Goal: Information Seeking & Learning: Learn about a topic

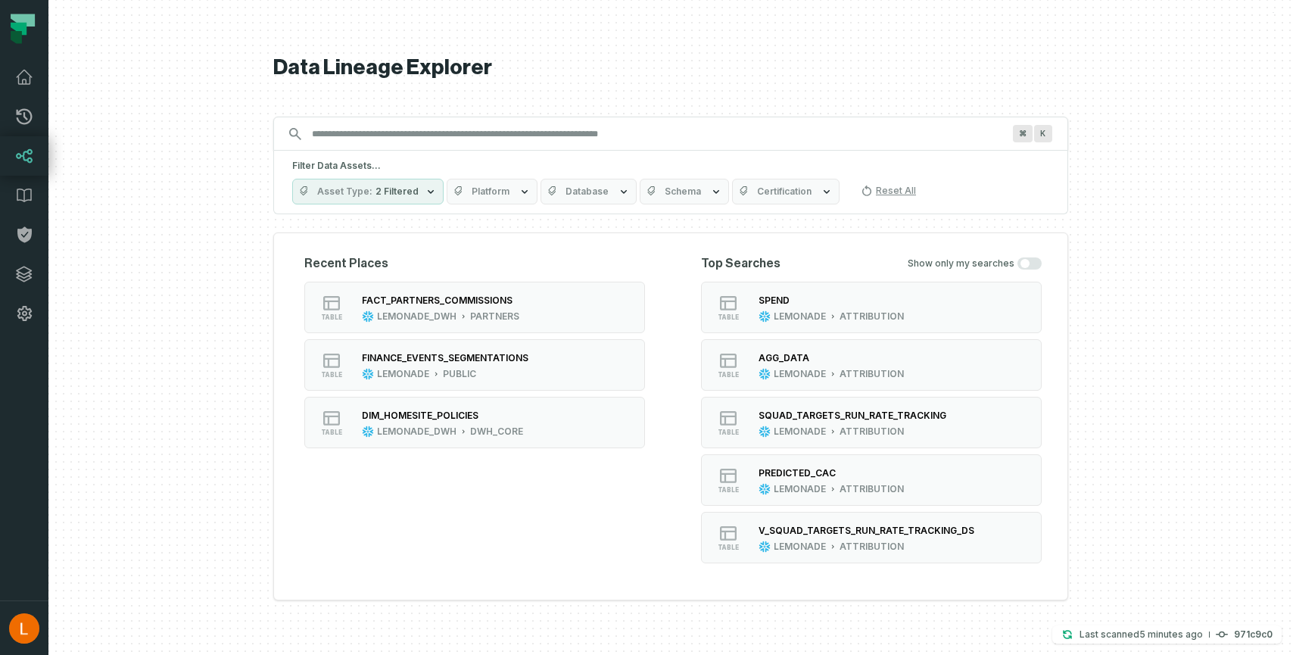
click at [505, 135] on input "Discovery Provider cmdk menu" at bounding box center [657, 134] width 708 height 24
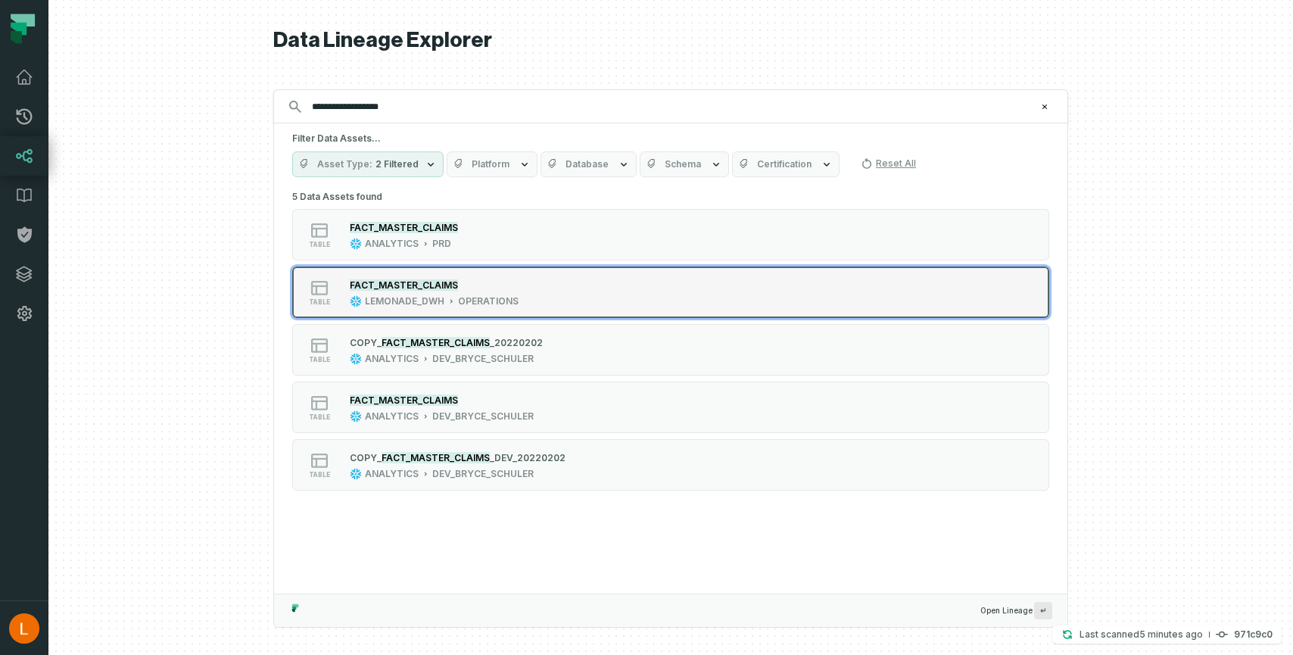
type input "**********"
click at [504, 285] on div "FACT_MASTER_CLAIMS" at bounding box center [434, 284] width 169 height 15
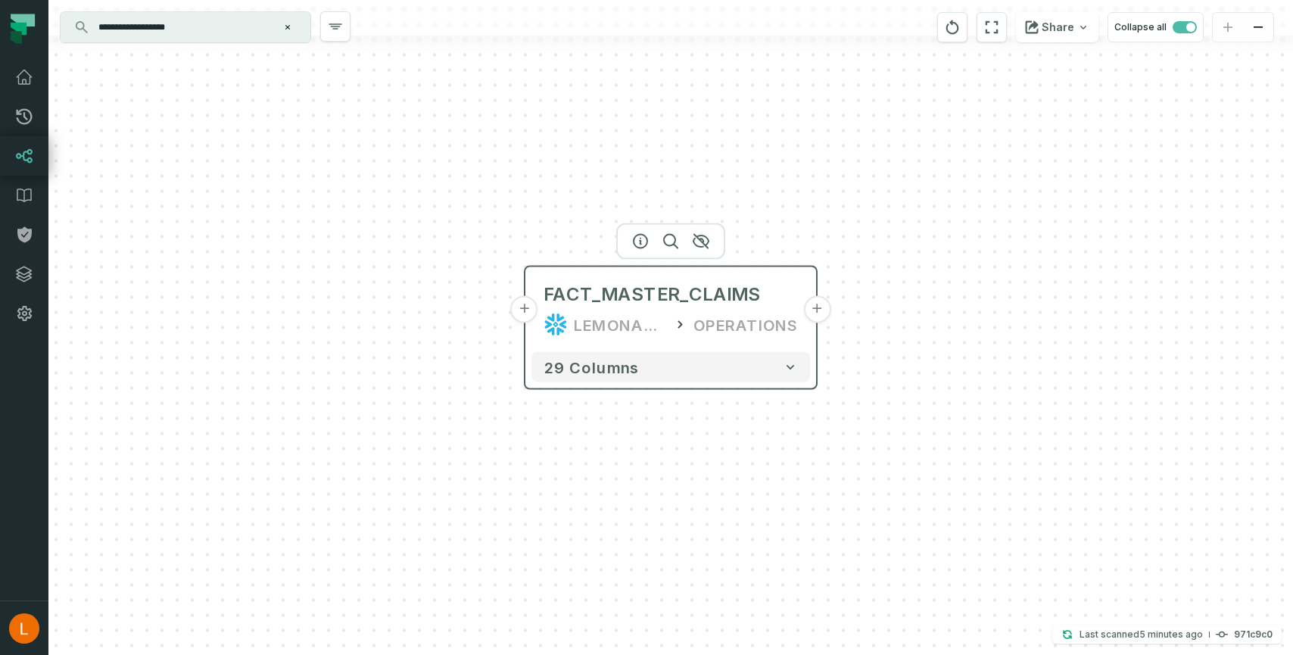
click at [816, 310] on button "+" at bounding box center [816, 309] width 27 height 27
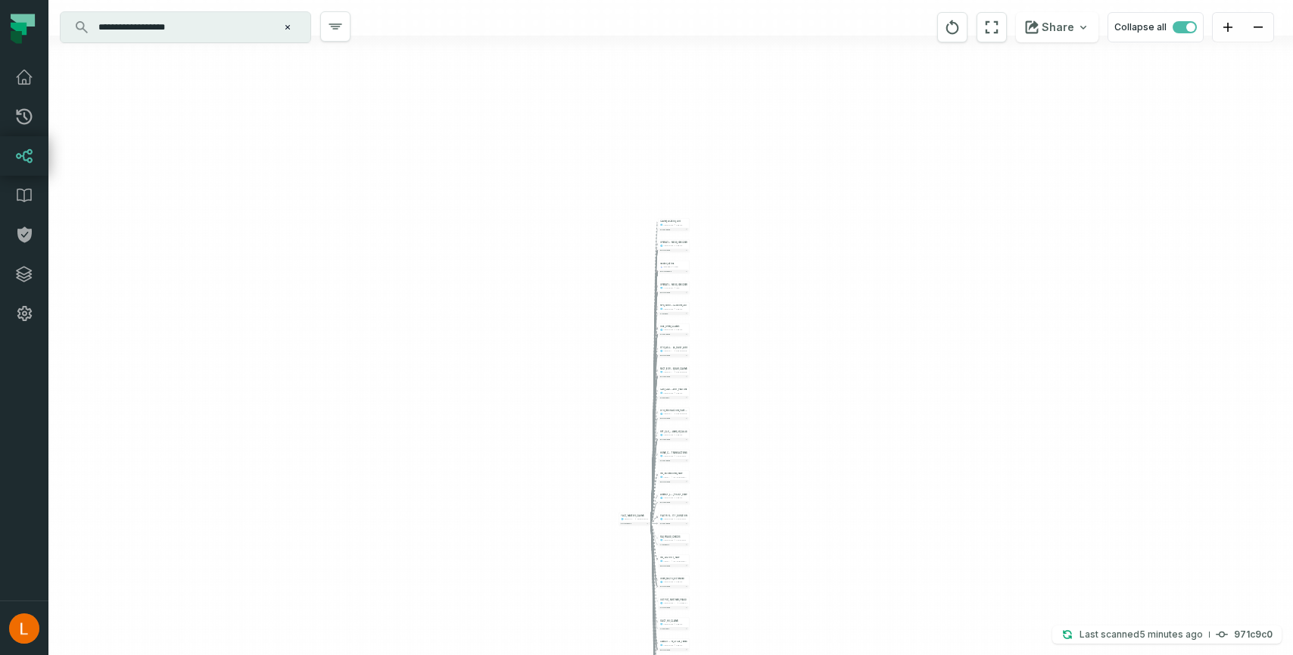
drag, startPoint x: 745, startPoint y: 230, endPoint x: 753, endPoint y: 379, distance: 149.3
click at [752, 380] on div "+ CLAIM_ACCESS_LOG LEMONADE PUBLIC + 22 columns + OPERATIONS_TABLE_SOURCE_FRESH…" at bounding box center [670, 327] width 1244 height 655
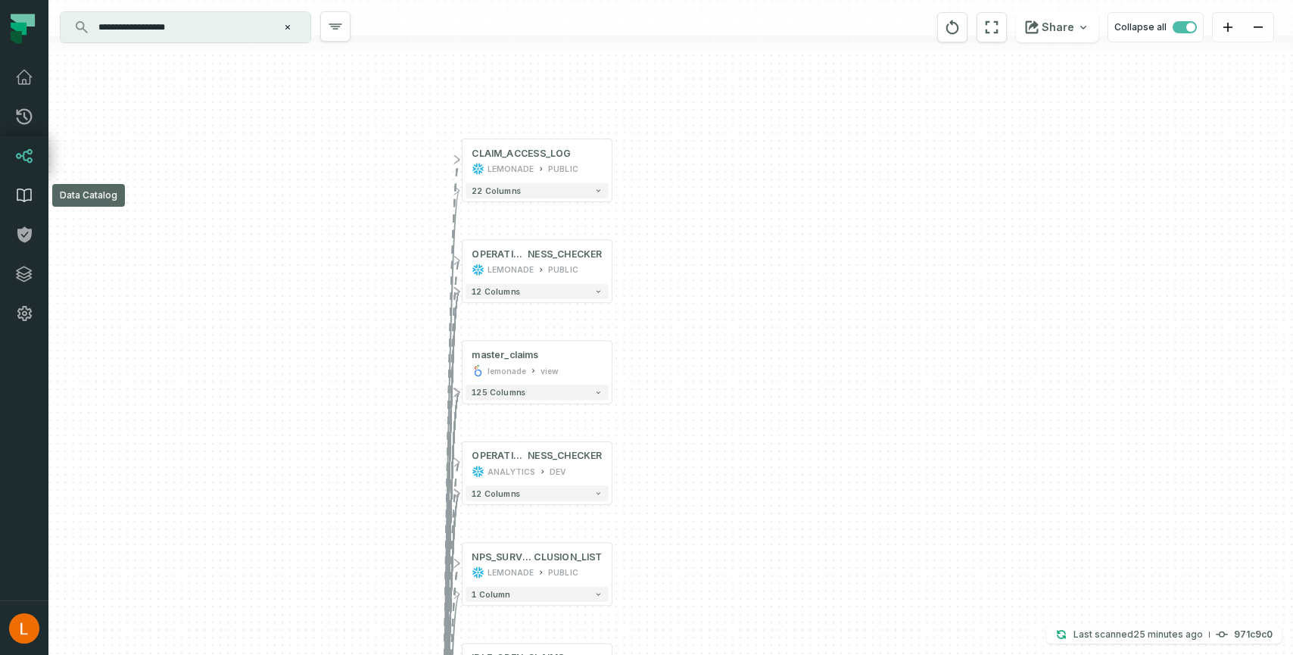
click at [21, 193] on icon at bounding box center [24, 195] width 18 height 18
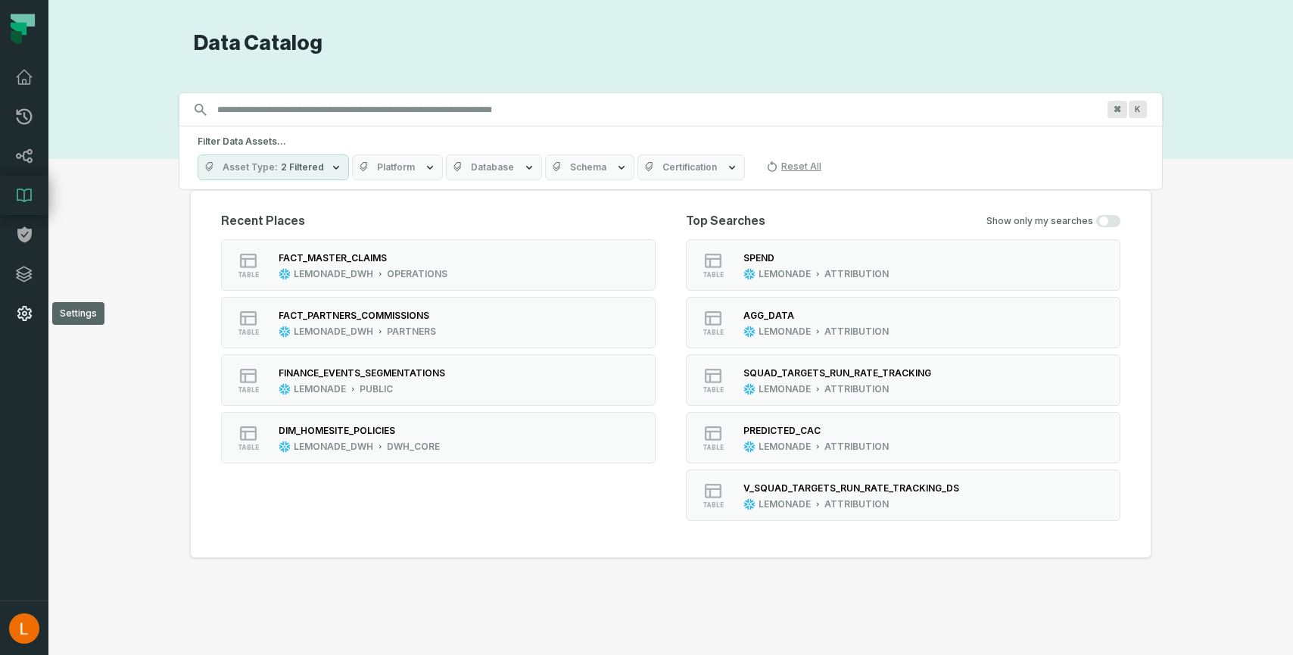
click at [22, 310] on icon at bounding box center [24, 313] width 18 height 18
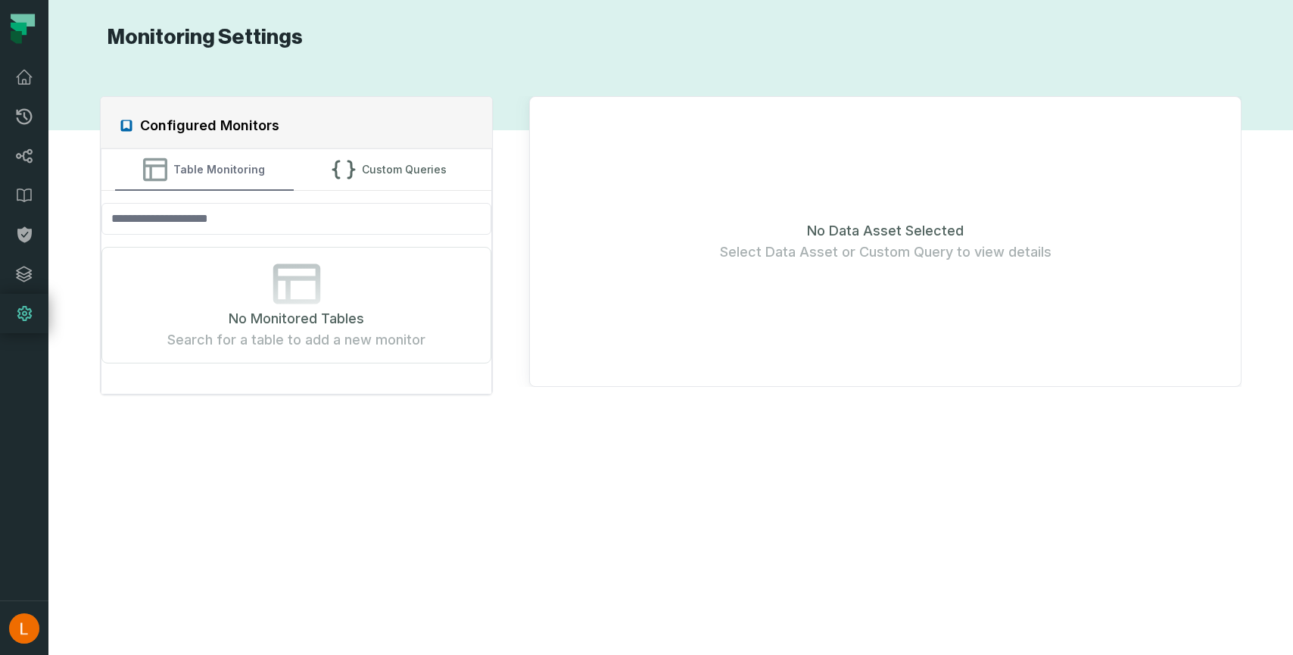
click at [227, 169] on button "Table Monitoring" at bounding box center [204, 169] width 179 height 41
click at [20, 80] on icon at bounding box center [24, 77] width 18 height 18
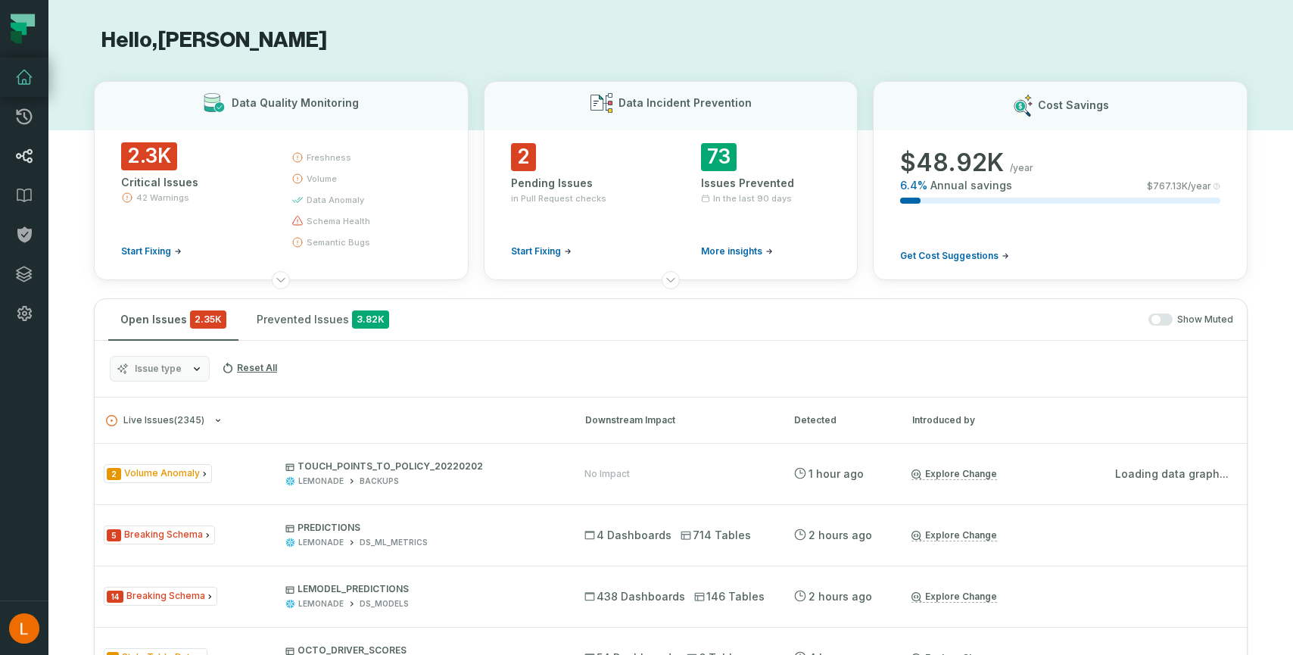
click at [23, 147] on icon at bounding box center [24, 156] width 18 height 18
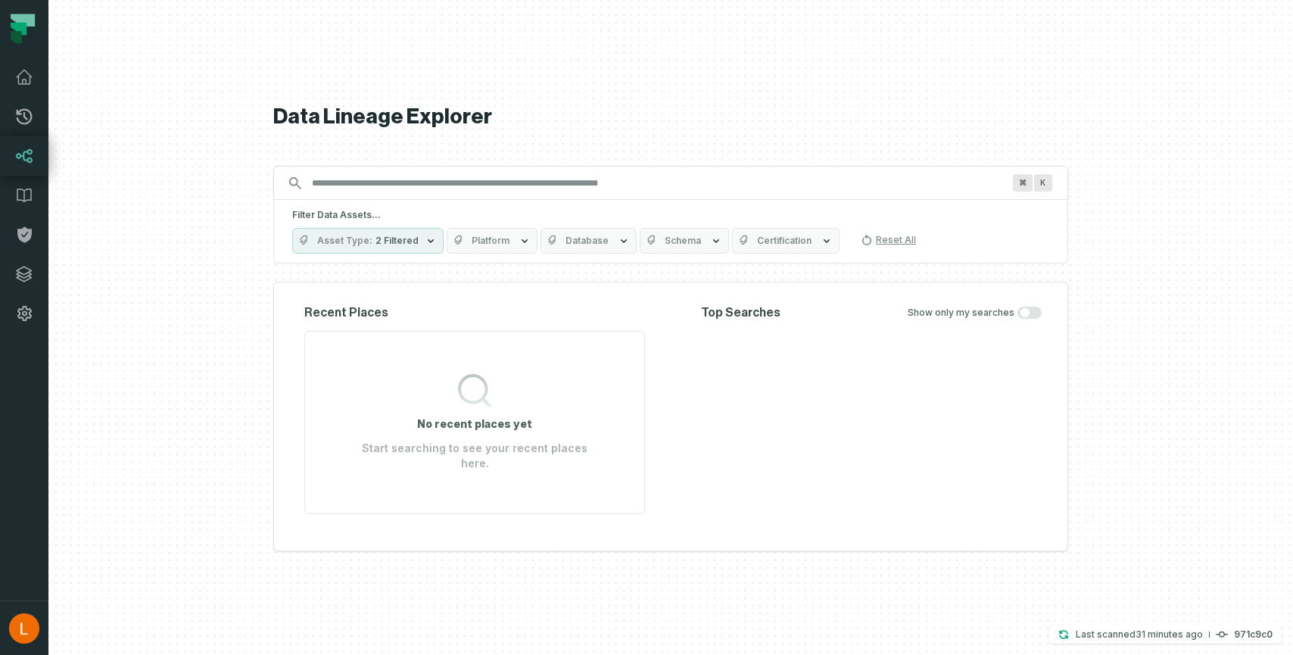
click at [432, 188] on input "Discovery Provider cmdk menu" at bounding box center [657, 183] width 708 height 24
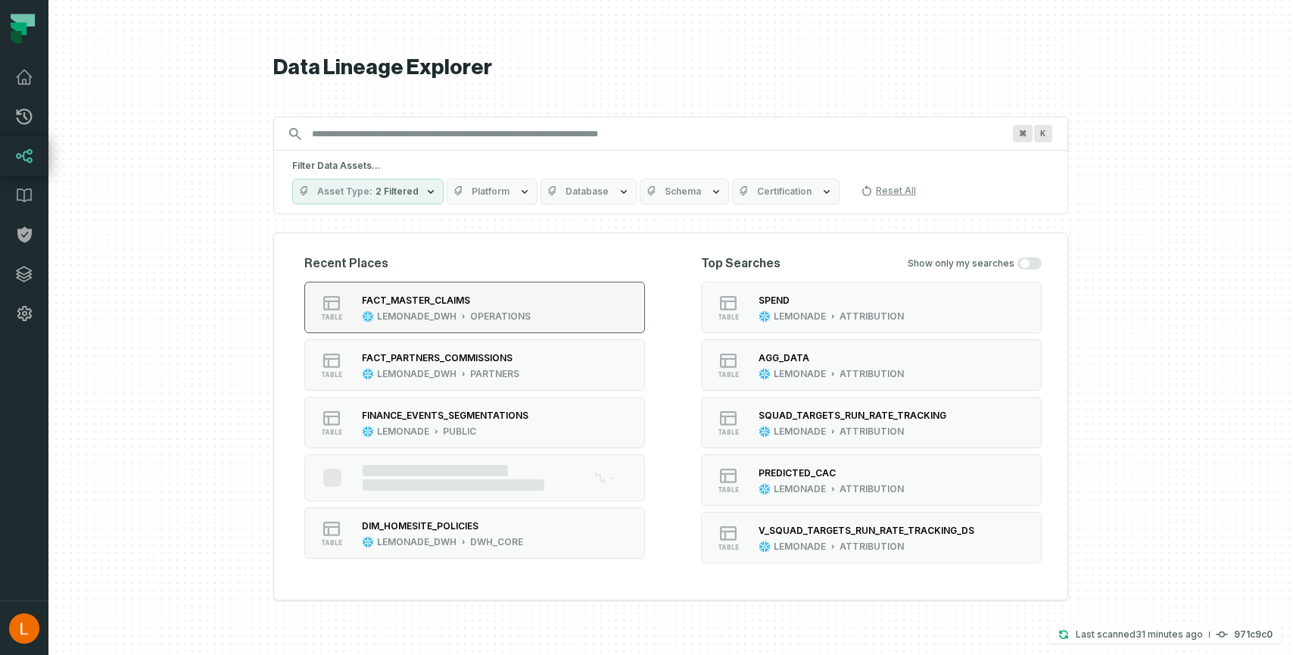
click at [423, 309] on div "FACT_MASTER_CLAIMS LEMONADE_DWH OPERATIONS" at bounding box center [446, 307] width 181 height 30
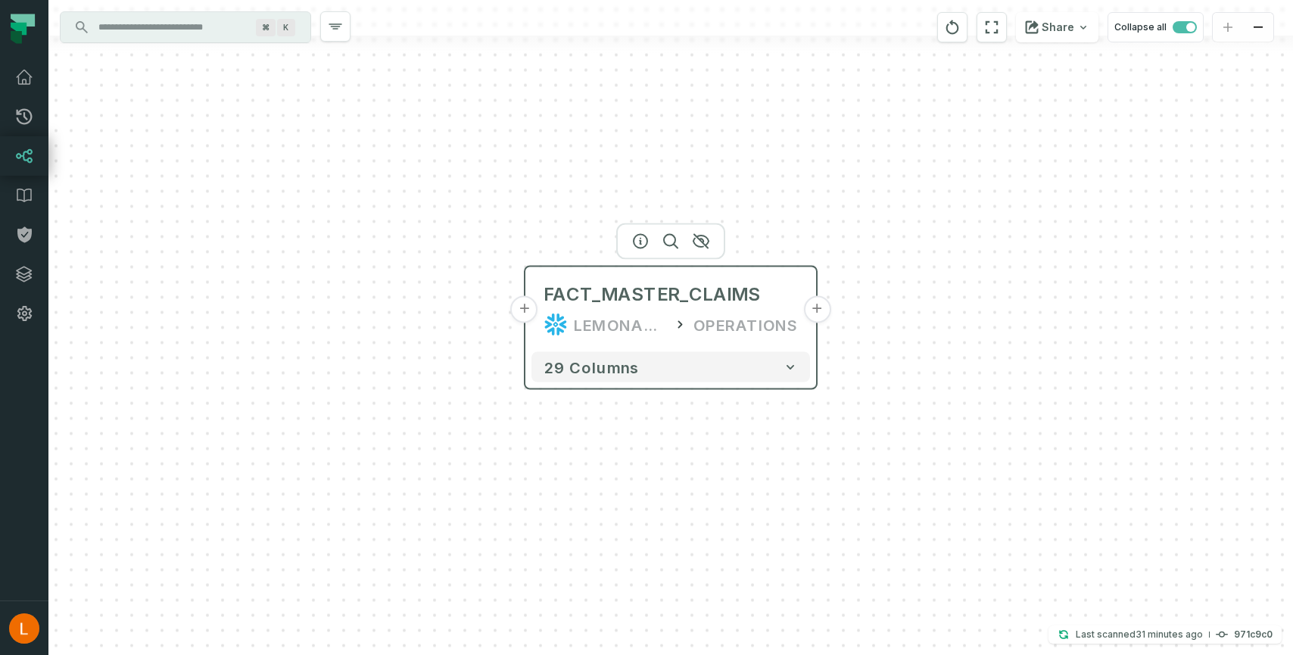
click at [817, 313] on button "+" at bounding box center [816, 309] width 27 height 27
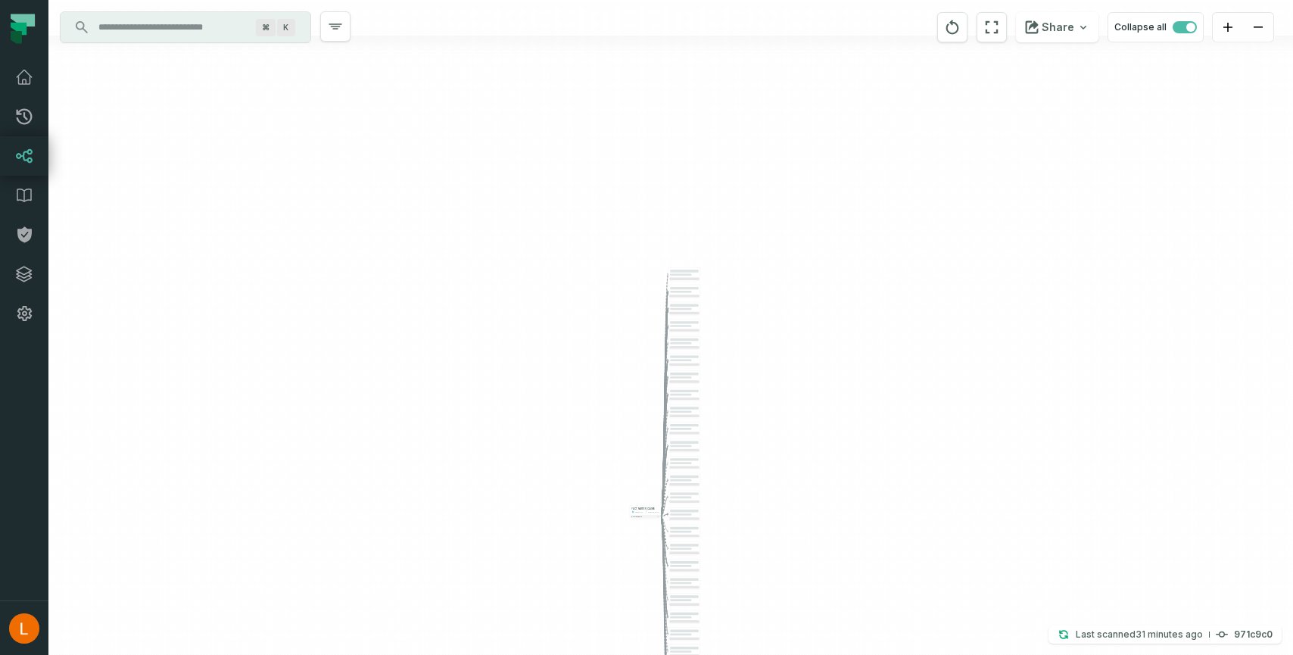
drag, startPoint x: 742, startPoint y: 151, endPoint x: 755, endPoint y: 335, distance: 185.1
click at [755, 335] on div "+ FACT_MASTER_CLAIMS LEMONADE_DWH OPERATIONS - 29 columns" at bounding box center [670, 327] width 1244 height 655
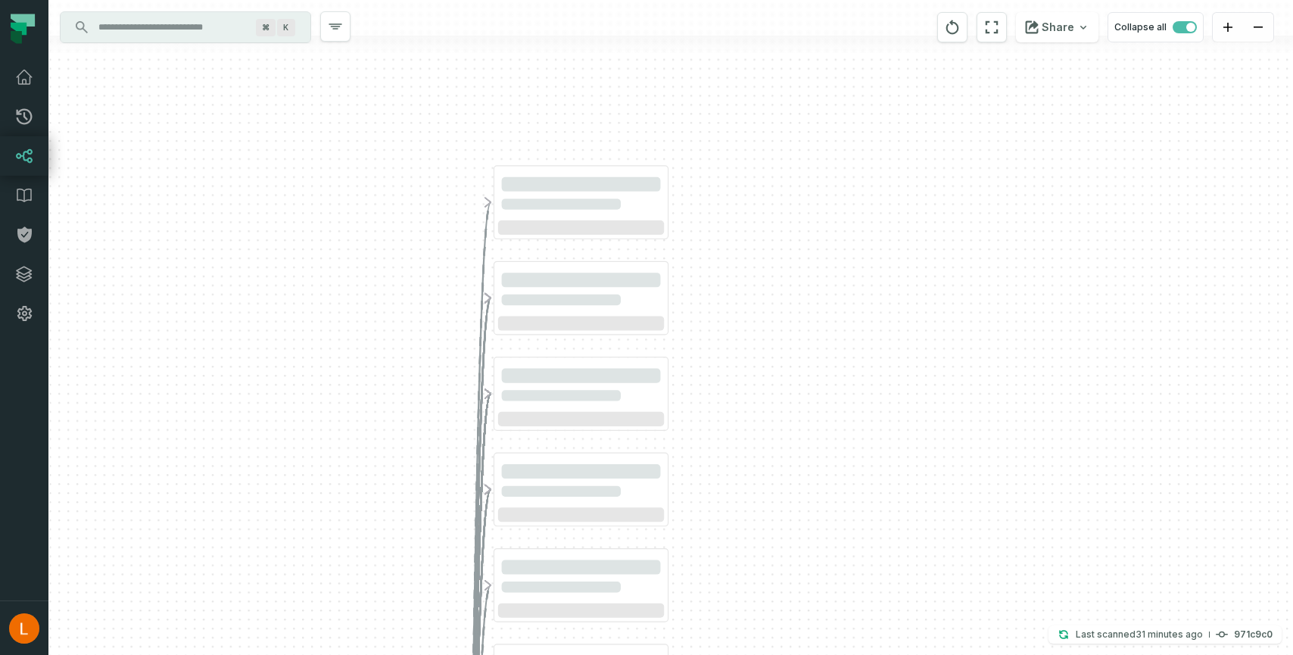
drag, startPoint x: 598, startPoint y: 202, endPoint x: 709, endPoint y: 236, distance: 116.3
click at [709, 236] on div "+ FACT_MASTER_CLAIMS LEMONADE_DWH OPERATIONS - 29 columns" at bounding box center [670, 327] width 1244 height 655
click at [617, 194] on div at bounding box center [581, 193] width 166 height 47
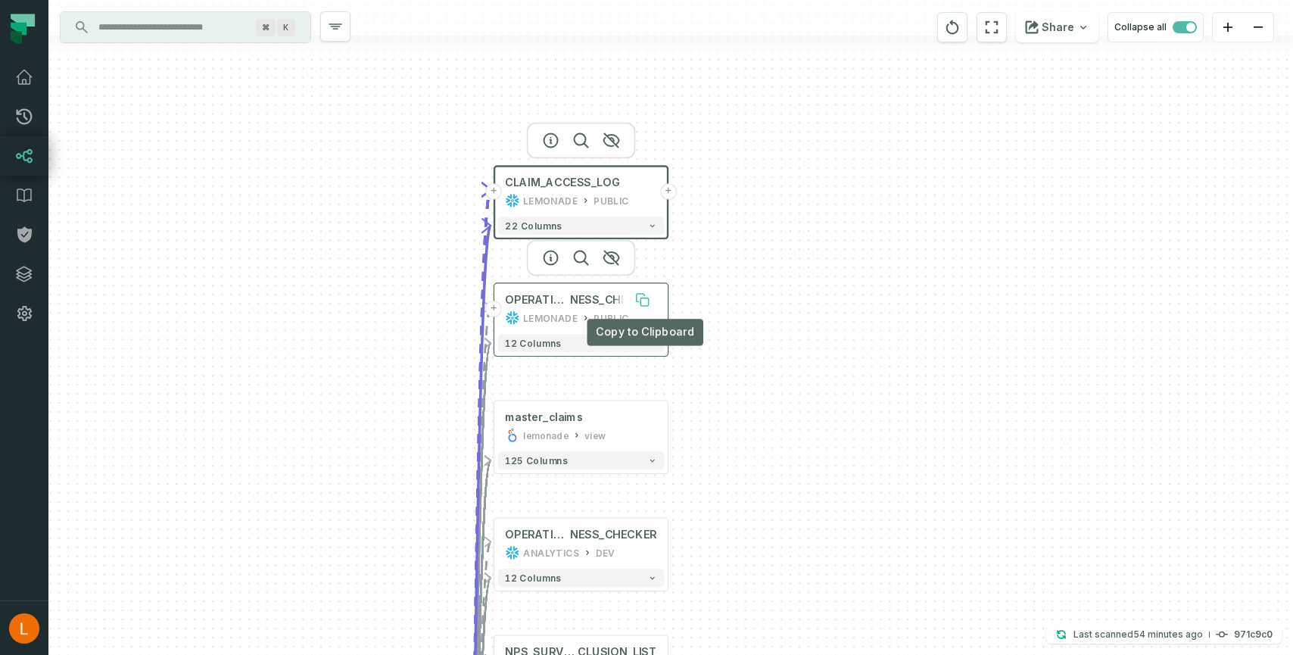
click at [635, 303] on icon at bounding box center [642, 299] width 14 height 14
click at [600, 304] on span "NESS_CHECKER" at bounding box center [613, 299] width 86 height 14
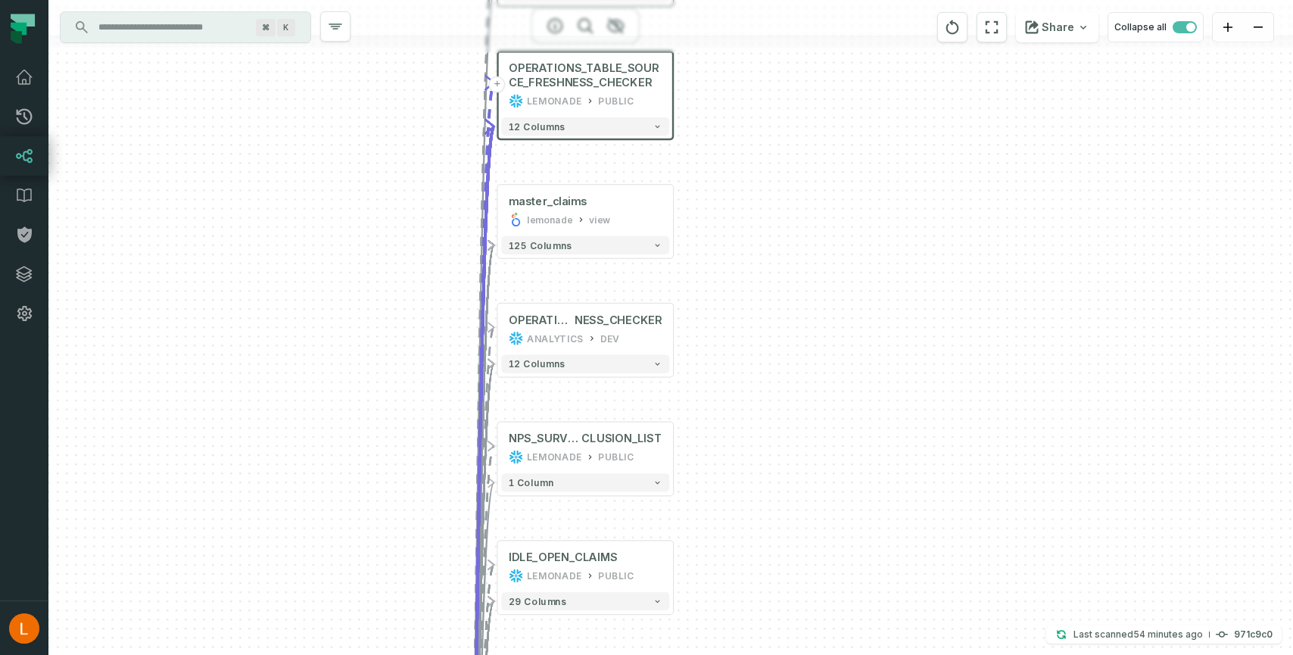
drag, startPoint x: 782, startPoint y: 491, endPoint x: 782, endPoint y: 300, distance: 191.5
click at [782, 300] on div "+ CLAIM_ACCESS_LOG LEMONADE PUBLIC + 22 columns + OPERATIONS_TABLE_SOURCE_FRESH…" at bounding box center [670, 327] width 1244 height 655
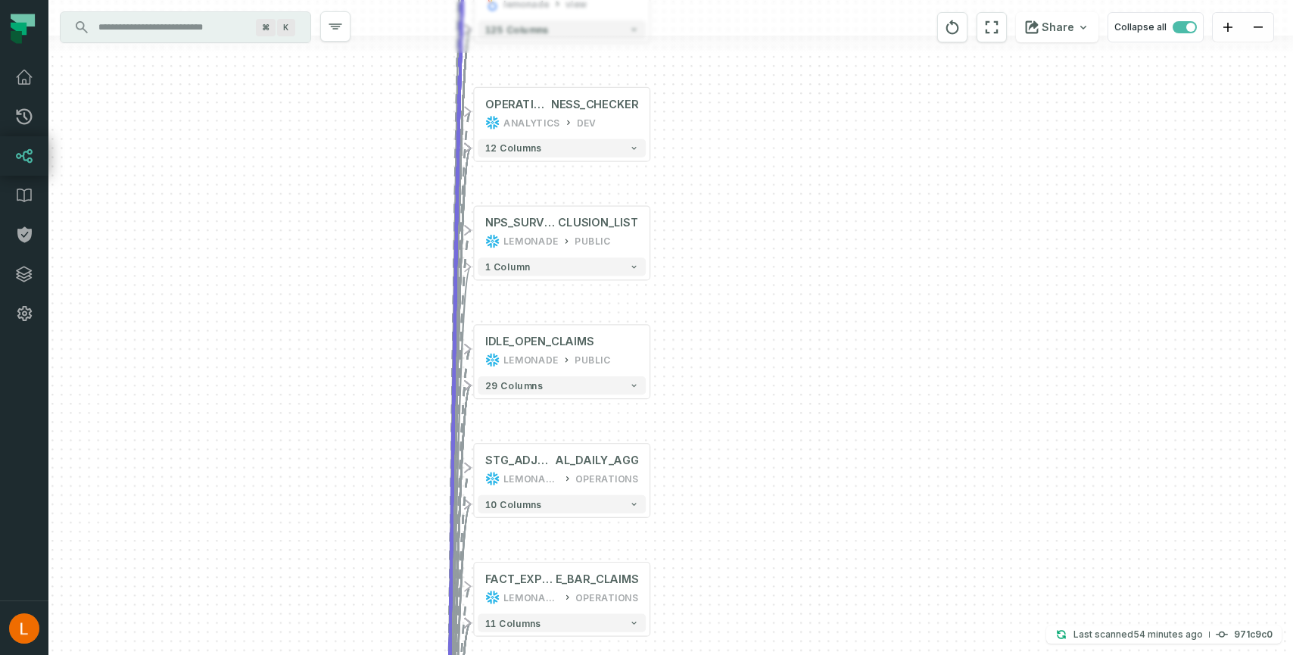
drag, startPoint x: 736, startPoint y: 539, endPoint x: 710, endPoint y: 319, distance: 221.1
click at [710, 319] on div "+ CLAIM_ACCESS_LOG LEMONADE PUBLIC + 22 columns + OPERATIONS_TABLE_SOURCE_FRESH…" at bounding box center [670, 327] width 1244 height 655
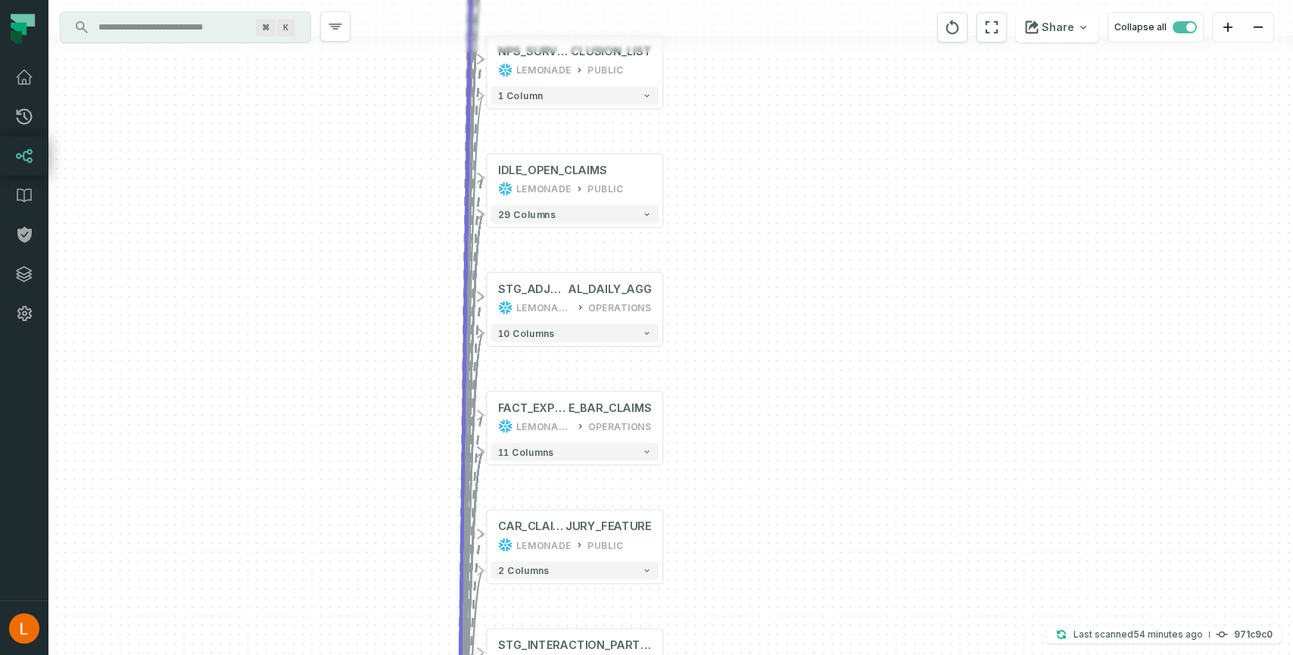
drag, startPoint x: 693, startPoint y: 544, endPoint x: 706, endPoint y: 354, distance: 190.4
click at [706, 354] on div "+ CLAIM_ACCESS_LOG LEMONADE PUBLIC + 22 columns + OPERATIONS_TABLE_SOURCE_FRESH…" at bounding box center [670, 327] width 1244 height 655
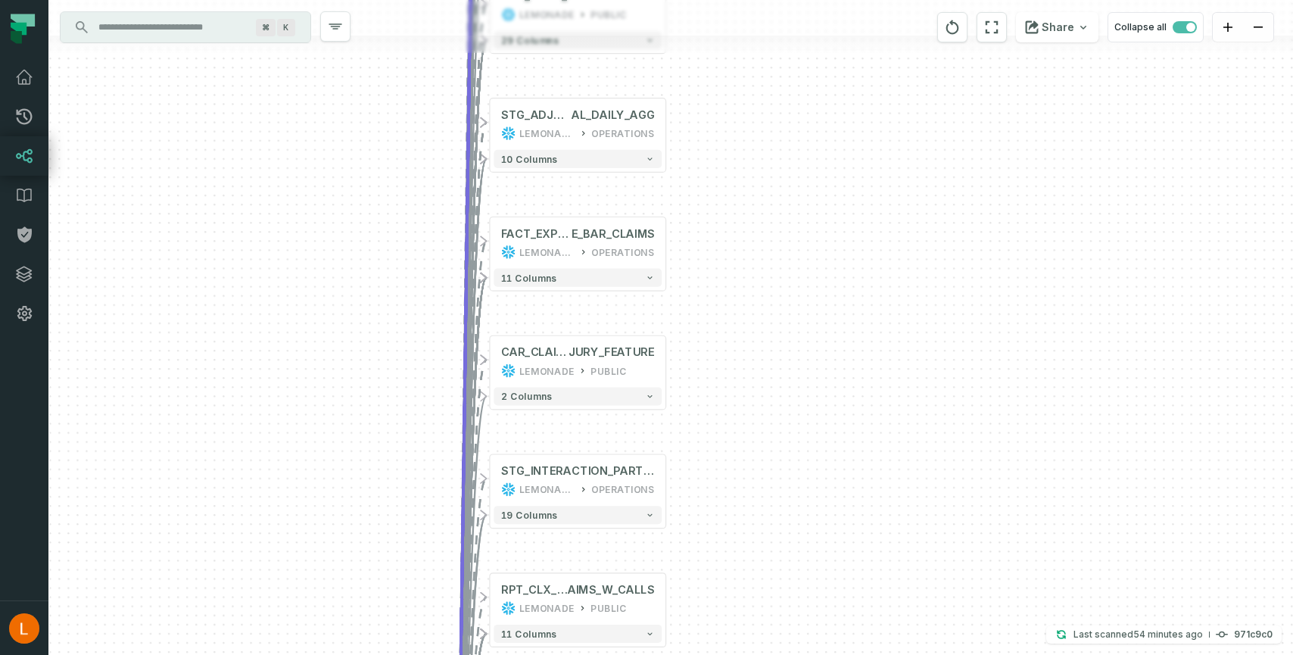
drag, startPoint x: 704, startPoint y: 570, endPoint x: 707, endPoint y: 430, distance: 140.0
click at [707, 430] on div "+ CLAIM_ACCESS_LOG LEMONADE PUBLIC + 22 columns + OPERATIONS_TABLE_SOURCE_FRESH…" at bounding box center [670, 327] width 1244 height 655
click at [551, 359] on div "CAR_CLAIM_IN JURY_FEATURE LEMONADE PUBLIC" at bounding box center [577, 362] width 168 height 44
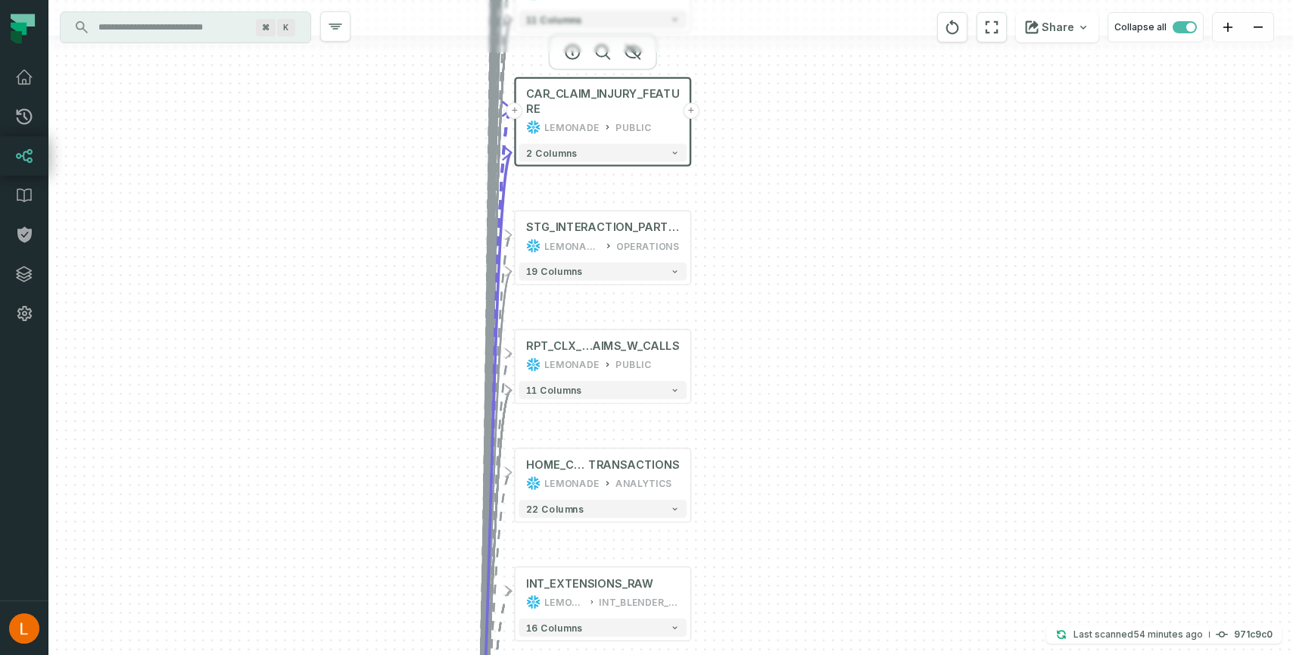
drag, startPoint x: 751, startPoint y: 427, endPoint x: 759, endPoint y: 282, distance: 145.5
click at [759, 282] on div "+ CLAIM_ACCESS_LOG LEMONADE PUBLIC + 22 columns + OPERATIONS_TABLE_SOURCE_FRESH…" at bounding box center [670, 327] width 1244 height 655
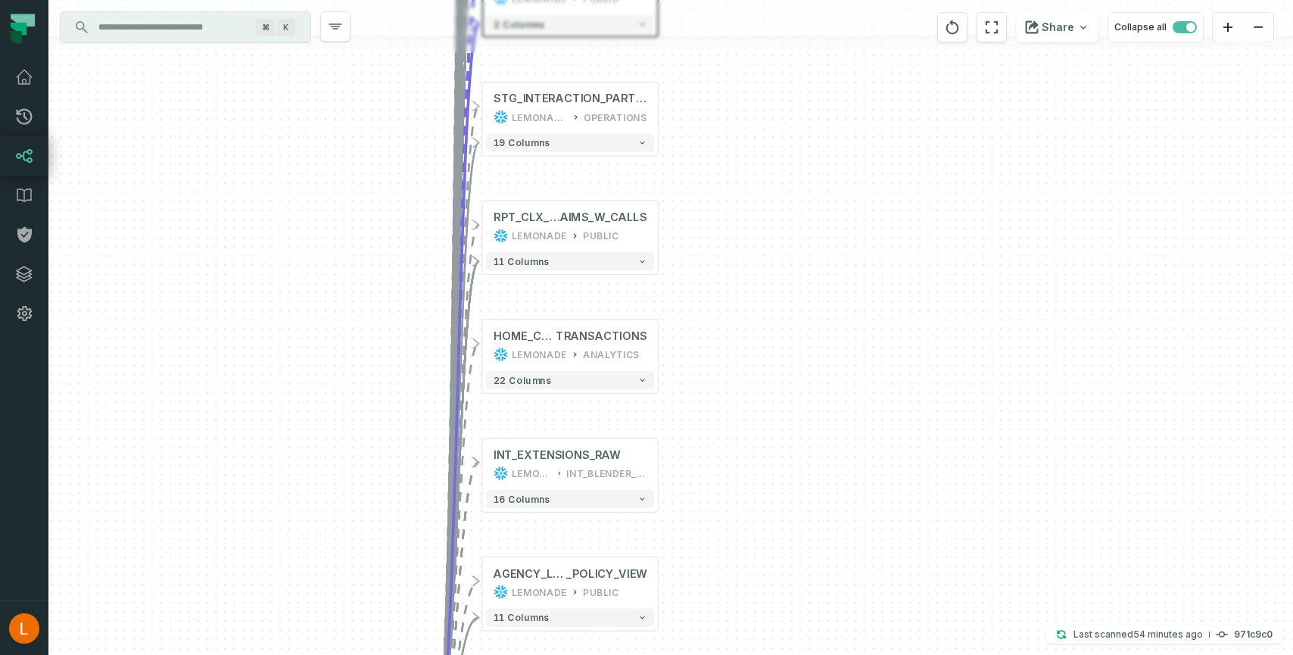
drag, startPoint x: 770, startPoint y: 527, endPoint x: 737, endPoint y: 398, distance: 132.7
click at [737, 398] on div "+ CLAIM_ACCESS_LOG LEMONADE PUBLIC + 22 columns + OPERATIONS_TABLE_SOURCE_FRESH…" at bounding box center [670, 327] width 1244 height 655
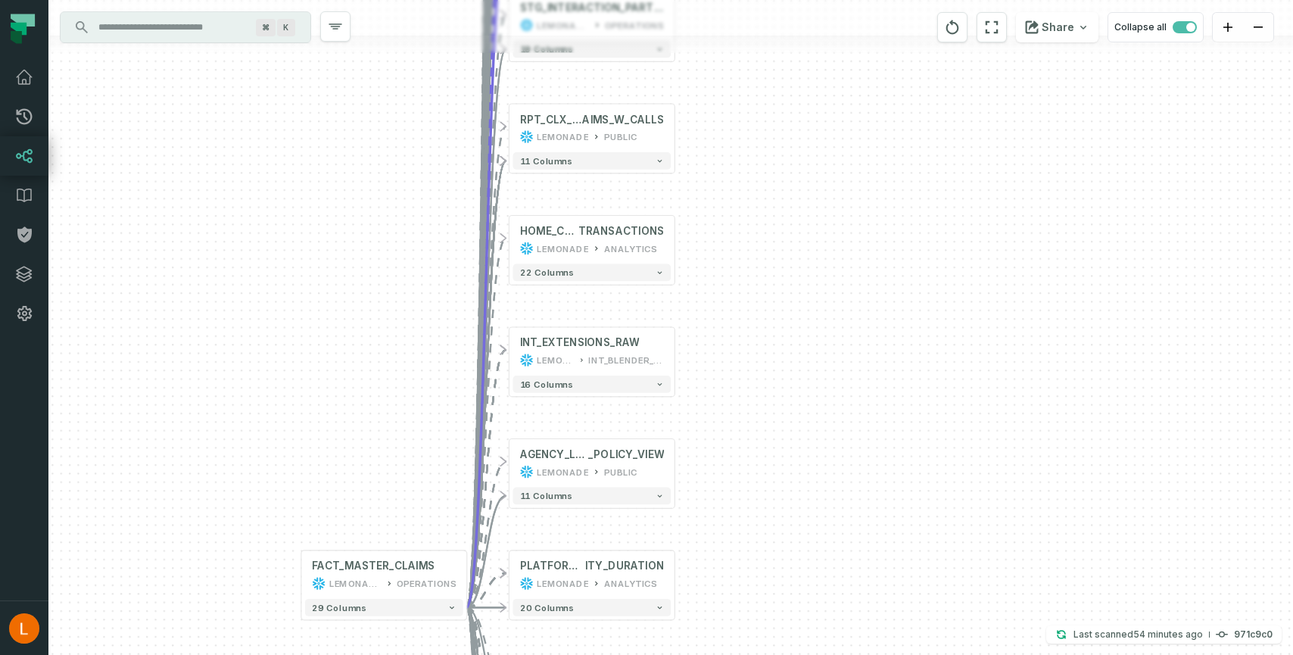
drag, startPoint x: 773, startPoint y: 436, endPoint x: 779, endPoint y: 342, distance: 94.0
click at [779, 342] on div "+ CLAIM_ACCESS_LOG LEMONADE PUBLIC + 22 columns + OPERATIONS_TABLE_SOURCE_FRESH…" at bounding box center [670, 327] width 1244 height 655
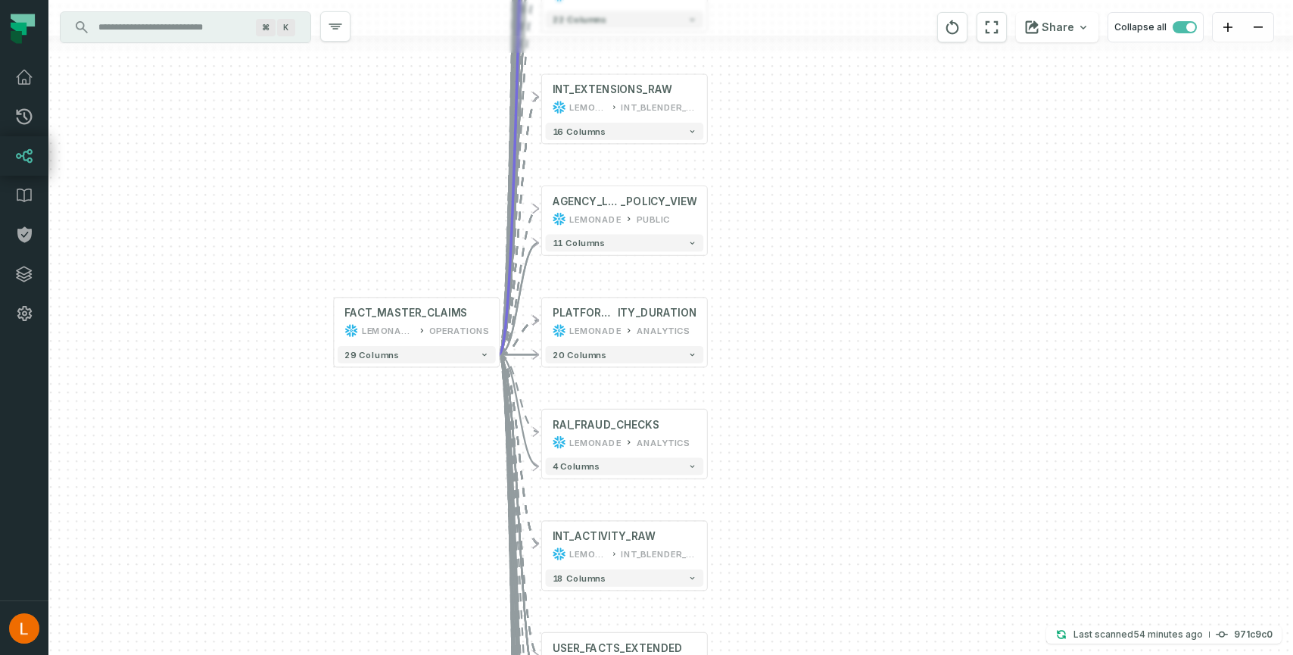
drag, startPoint x: 763, startPoint y: 439, endPoint x: 779, endPoint y: 246, distance: 193.7
click at [779, 246] on div "+ CLAIM_ACCESS_LOG LEMONADE PUBLIC + 22 columns + OPERATIONS_TABLE_SOURCE_FRESH…" at bounding box center [670, 327] width 1244 height 655
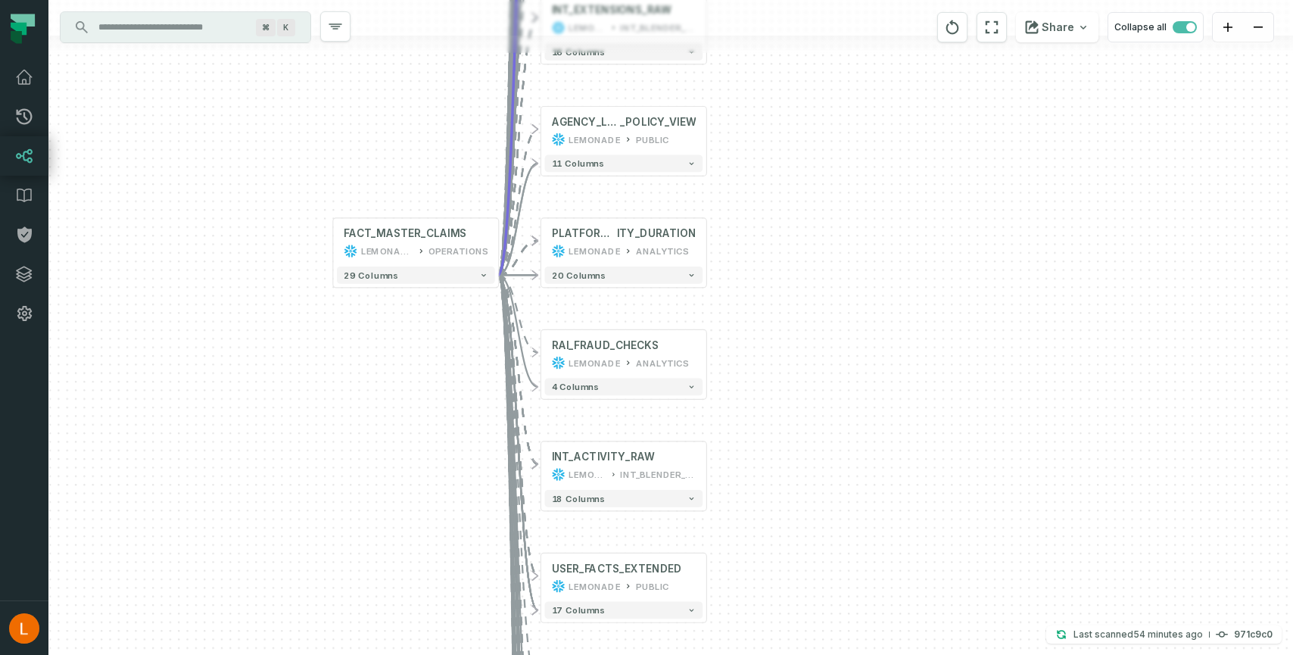
drag, startPoint x: 751, startPoint y: 546, endPoint x: 751, endPoint y: 467, distance: 79.5
click at [751, 467] on div "+ CLAIM_ACCESS_LOG LEMONADE PUBLIC + 22 columns + OPERATIONS_TABLE_SOURCE_FRESH…" at bounding box center [670, 327] width 1244 height 655
click at [587, 353] on div "RAI_FRAUD_CHECKS LEMONADE ANALYTICS" at bounding box center [623, 354] width 158 height 41
